Goal: Task Accomplishment & Management: Use online tool/utility

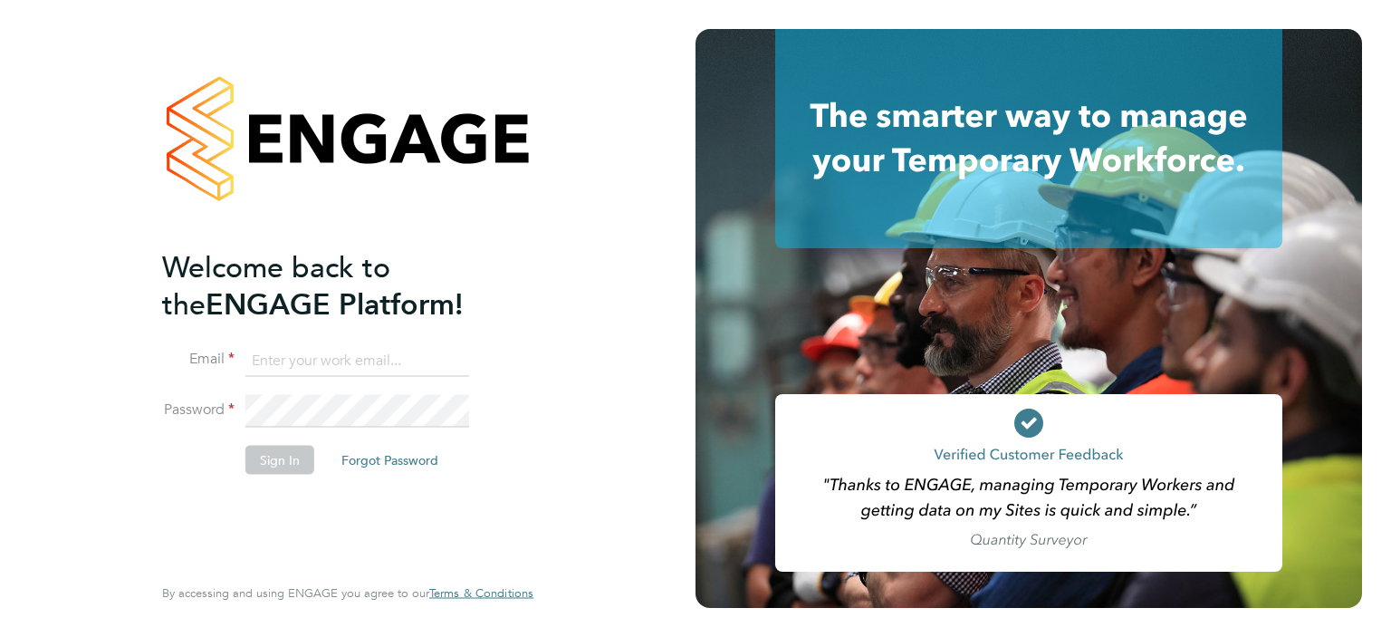
type input "[EMAIL_ADDRESS][PERSON_NAME][DOMAIN_NAME]"
click at [272, 459] on button "Sign In" at bounding box center [279, 459] width 69 height 29
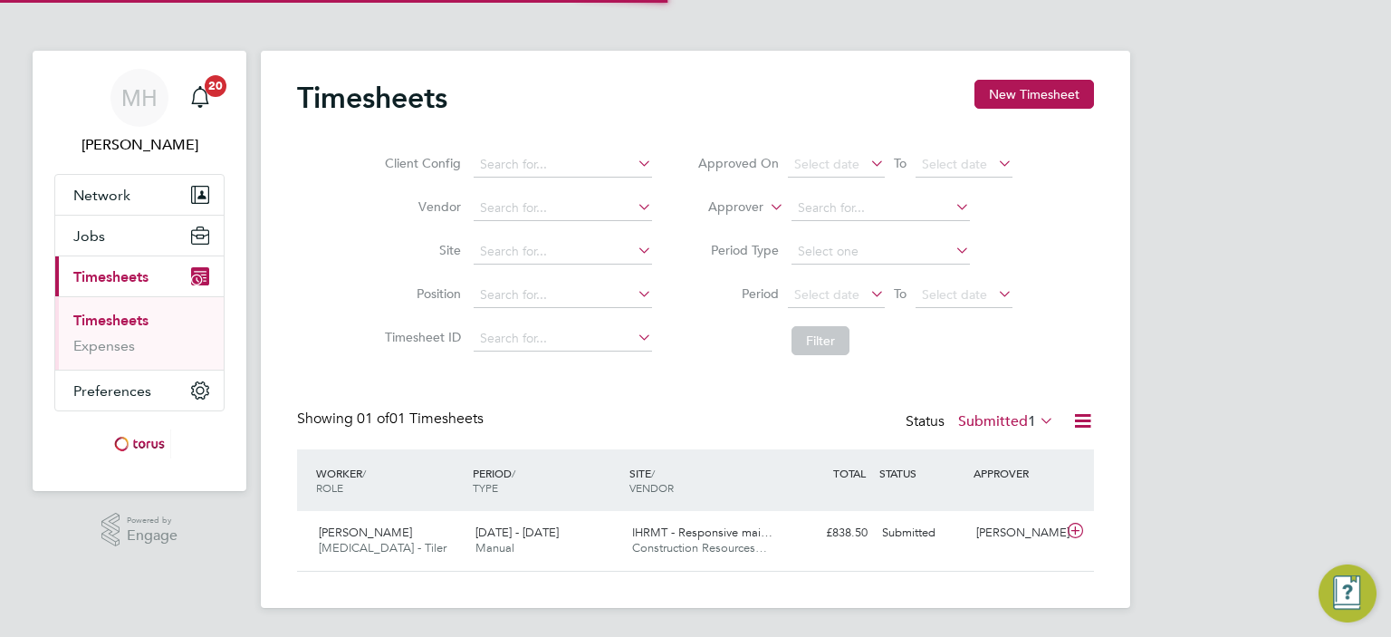
scroll to position [45, 158]
click at [638, 544] on span "Construction Resources…" at bounding box center [699, 547] width 135 height 15
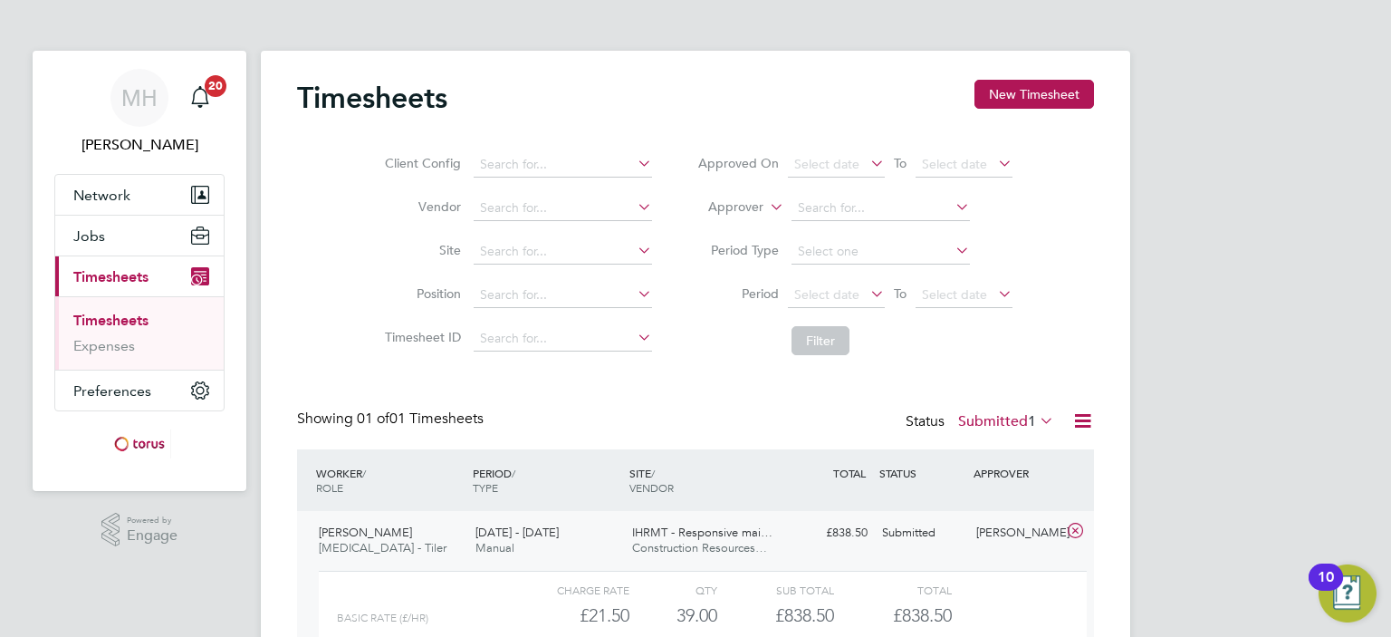
scroll to position [165, 0]
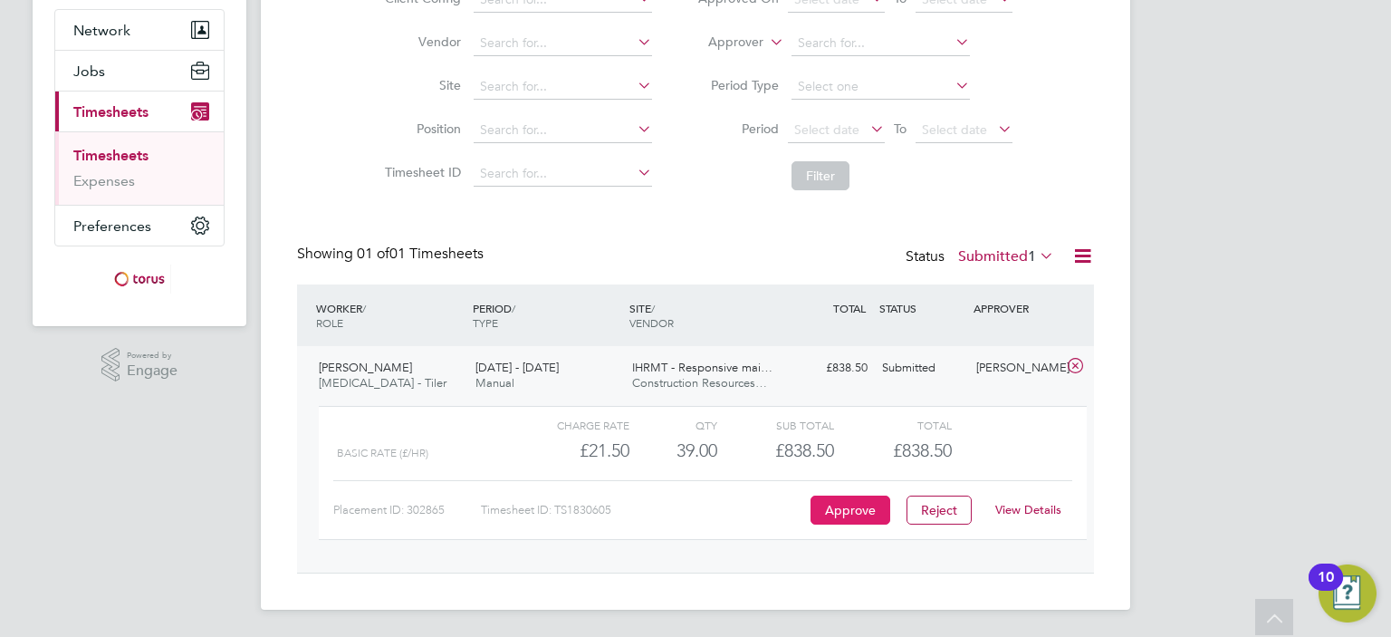
click at [849, 506] on button "Approve" at bounding box center [851, 509] width 80 height 29
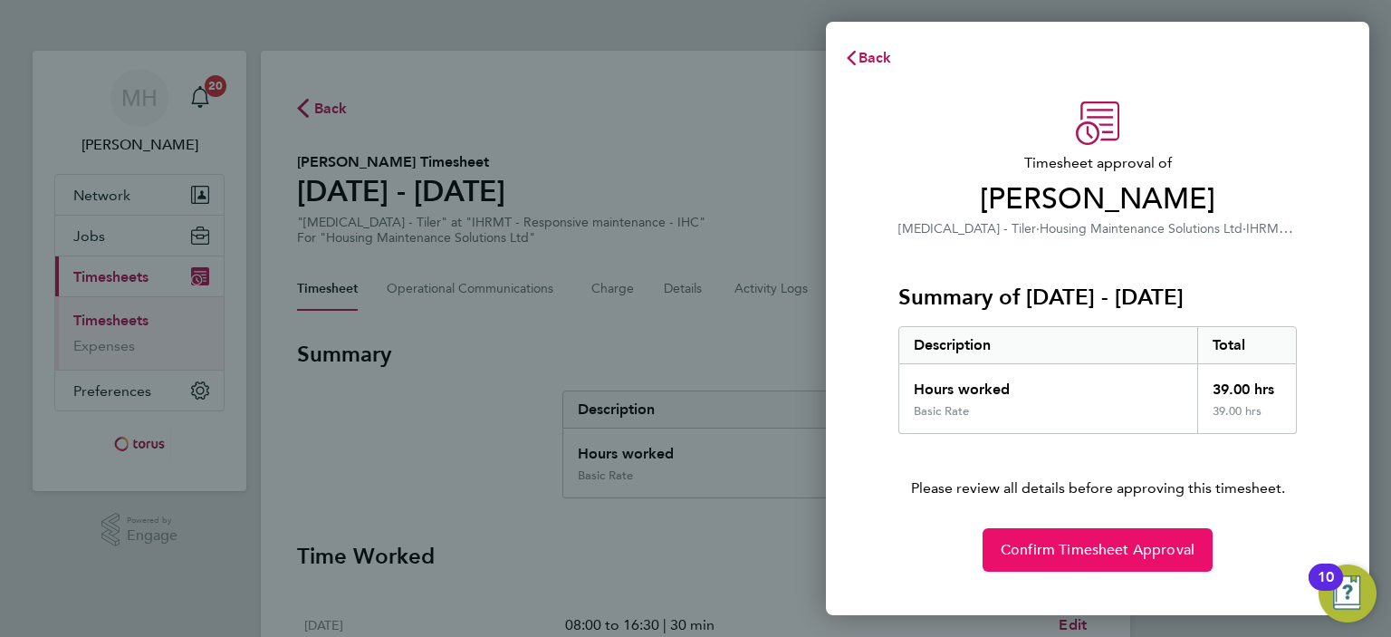
click at [1079, 549] on span "Confirm Timesheet Approval" at bounding box center [1098, 550] width 194 height 18
